Goal: Task Accomplishment & Management: Manage account settings

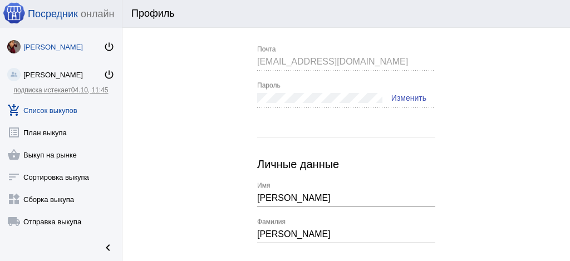
click at [72, 111] on link "add_shopping_cart Список выкупов" at bounding box center [61, 108] width 122 height 22
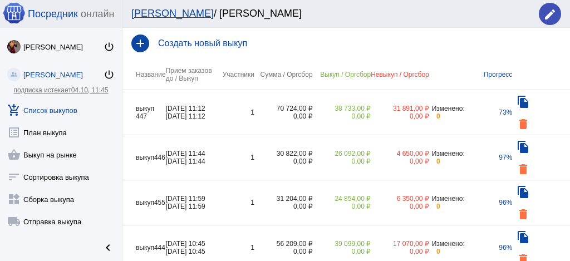
click at [257, 113] on div "0,00 ₽" at bounding box center [284, 117] width 58 height 8
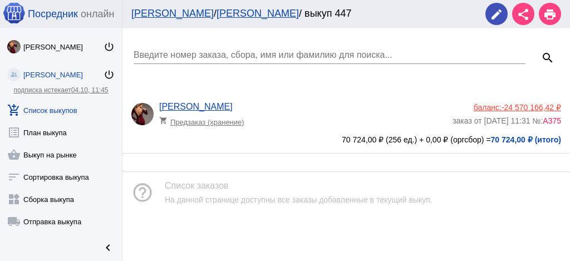
click at [285, 100] on div "[PERSON_NAME] shopping_cart Предзаказ (хранение) баланс: -24 570 166,42 ₽ заказ…" at bounding box center [347, 123] width 448 height 60
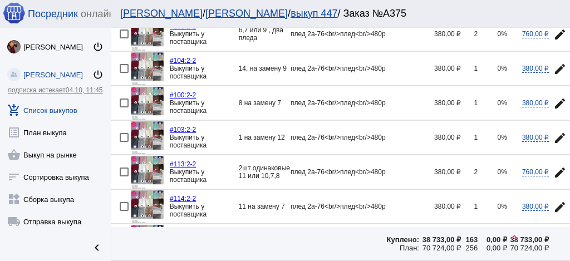
scroll to position [1003, 0]
